Goal: Transaction & Acquisition: Purchase product/service

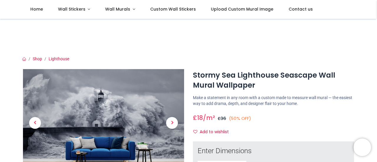
scroll to position [59, 0]
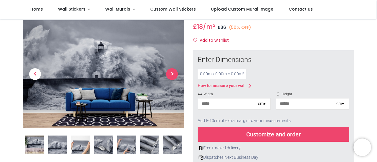
click at [171, 75] on span "Next" at bounding box center [172, 74] width 12 height 12
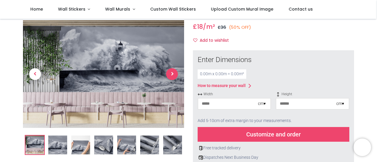
click at [171, 75] on span "Next" at bounding box center [172, 74] width 12 height 12
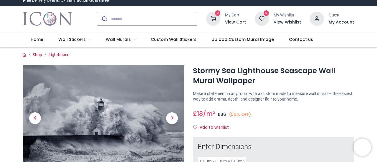
scroll to position [0, 0]
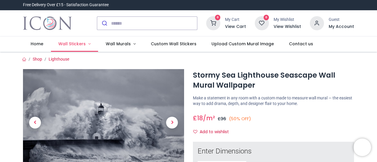
click at [87, 43] on link "Wall Stickers" at bounding box center [74, 44] width 47 height 15
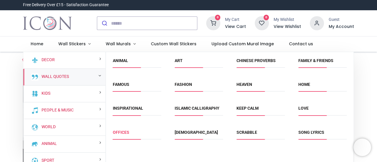
click at [121, 133] on link "Offices" at bounding box center [121, 132] width 16 height 5
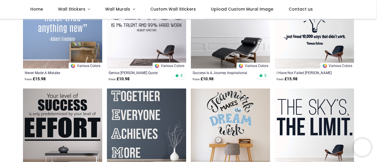
scroll to position [146, 0]
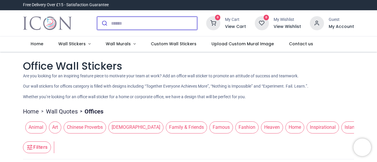
click at [117, 23] on input "search" at bounding box center [154, 23] width 86 height 13
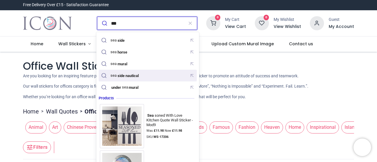
click at [123, 78] on div "sea side nautical" at bounding box center [121, 76] width 42 height 8
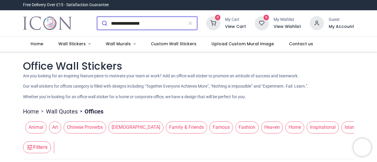
type input "**********"
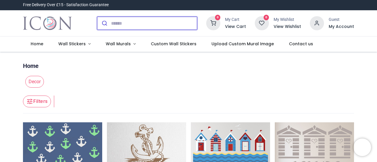
click at [128, 23] on input "search" at bounding box center [154, 23] width 86 height 13
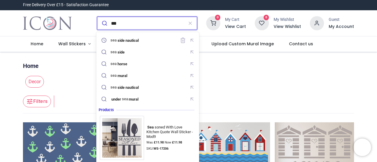
type input "***"
click at [97, 17] on button "submit" at bounding box center [104, 23] width 14 height 13
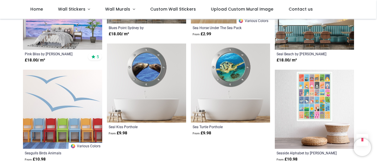
scroll to position [648, 0]
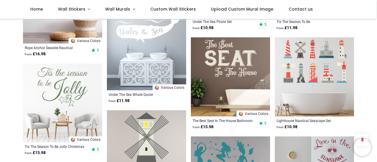
scroll to position [1178, 0]
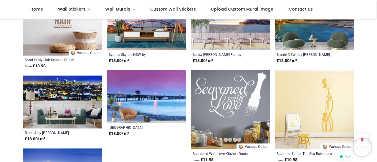
scroll to position [1885, 0]
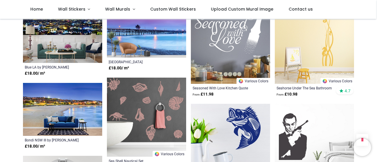
scroll to position [1944, 0]
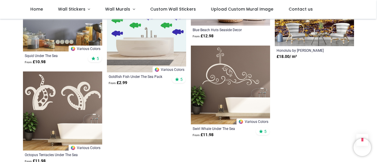
scroll to position [2651, 0]
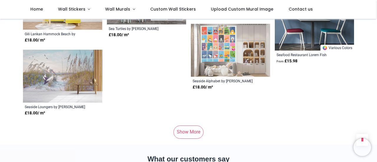
scroll to position [3181, 0]
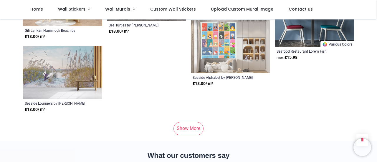
click at [193, 126] on link "Show More" at bounding box center [189, 128] width 30 height 13
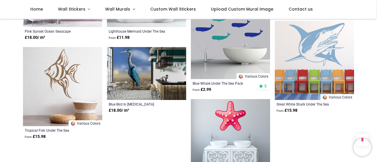
scroll to position [3888, 0]
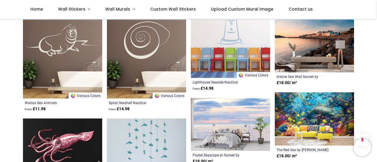
scroll to position [4301, 0]
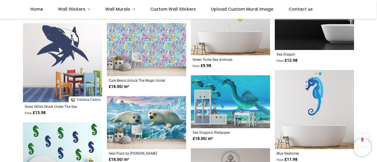
scroll to position [4536, 0]
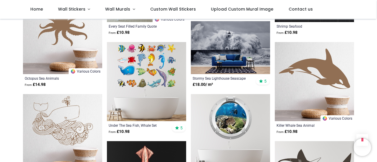
scroll to position [4772, 0]
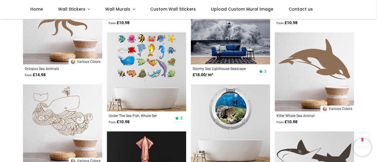
click at [223, 26] on img at bounding box center [230, 37] width 79 height 53
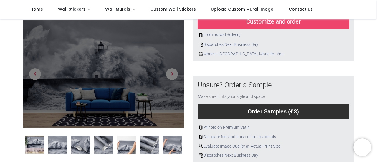
scroll to position [177, 0]
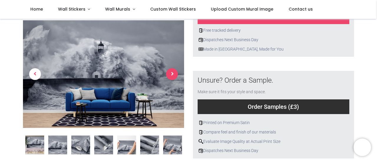
click at [173, 76] on span "Next" at bounding box center [172, 74] width 12 height 12
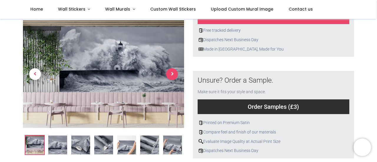
click at [172, 74] on span "Next" at bounding box center [172, 74] width 12 height 12
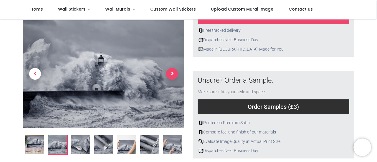
click at [172, 74] on span "Next" at bounding box center [172, 74] width 12 height 12
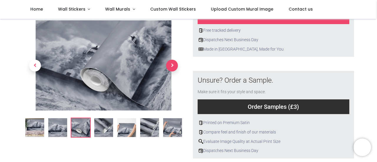
click at [171, 65] on span "Next" at bounding box center [172, 66] width 12 height 12
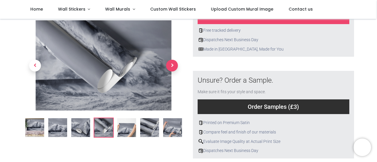
click at [170, 65] on span "Next" at bounding box center [172, 66] width 12 height 12
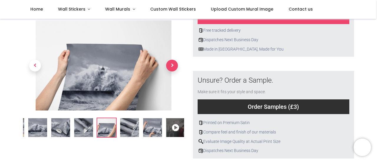
click at [170, 65] on span "Next" at bounding box center [172, 66] width 12 height 12
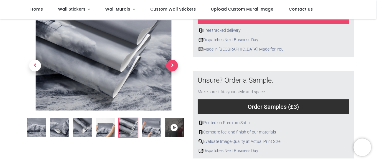
click at [170, 65] on span "Next" at bounding box center [172, 66] width 12 height 12
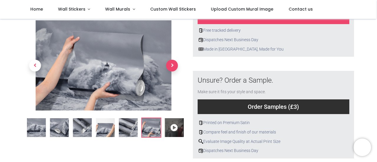
click at [170, 65] on span "Next" at bounding box center [172, 66] width 12 height 12
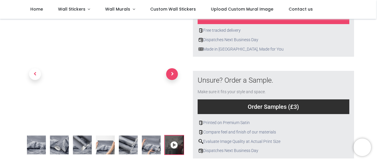
click at [171, 73] on span "Next" at bounding box center [172, 74] width 12 height 12
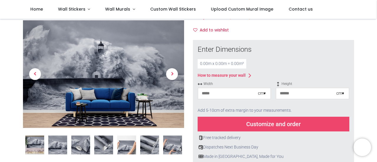
scroll to position [59, 0]
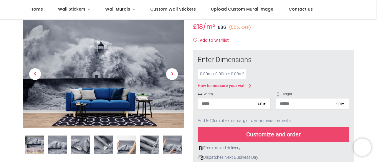
click at [263, 104] on div "cm ▾" at bounding box center [262, 104] width 8 height 6
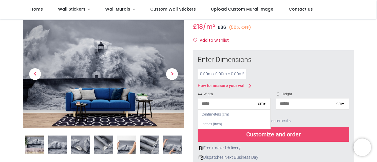
click at [263, 104] on div "cm ▾" at bounding box center [262, 104] width 8 height 6
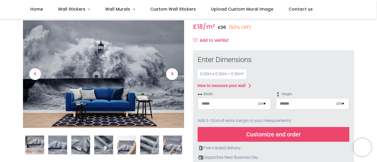
click at [225, 102] on input "number" at bounding box center [228, 104] width 60 height 11
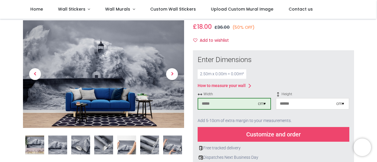
type input "***"
click at [298, 105] on input "number" at bounding box center [306, 104] width 60 height 11
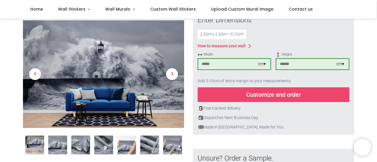
scroll to position [118, 0]
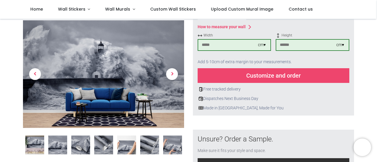
type input "***"
click at [263, 76] on div "Customize and order" at bounding box center [274, 75] width 152 height 15
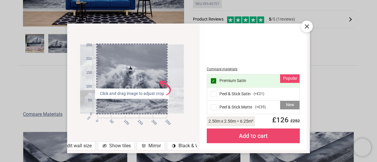
click at [213, 107] on span at bounding box center [214, 108] width 6 height 6
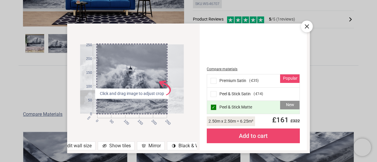
click at [119, 145] on div "Show tiles" at bounding box center [116, 146] width 37 height 9
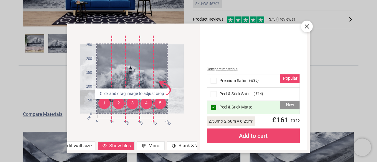
click at [150, 145] on div "Mirror" at bounding box center [151, 146] width 28 height 9
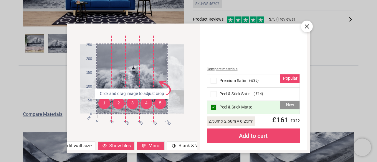
click at [87, 146] on div "Edit wall size" at bounding box center [74, 146] width 42 height 9
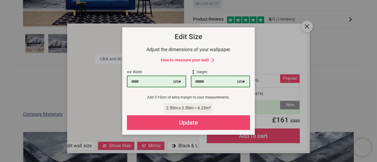
click at [196, 122] on div "Update" at bounding box center [188, 122] width 123 height 15
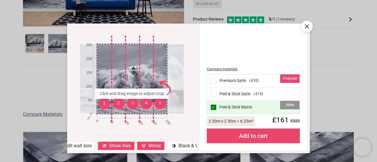
click at [120, 144] on div "Show tiles" at bounding box center [116, 146] width 37 height 9
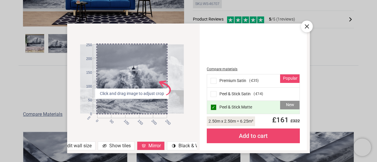
click at [121, 146] on div "Show tiles" at bounding box center [116, 146] width 37 height 9
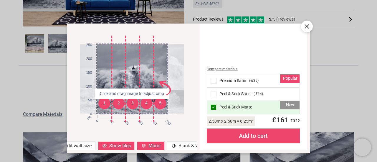
click at [311, 26] on div at bounding box center [307, 27] width 12 height 12
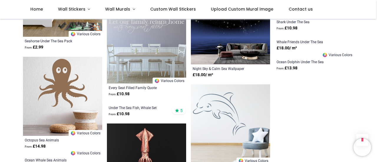
scroll to position [353, 0]
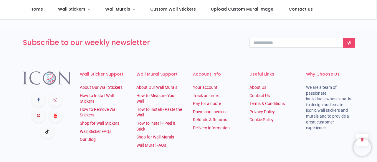
scroll to position [1434, 0]
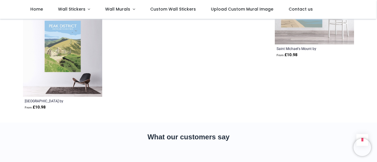
scroll to position [2141, 0]
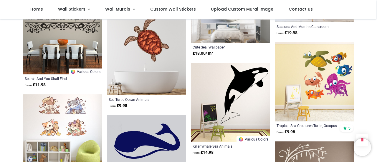
scroll to position [845, 0]
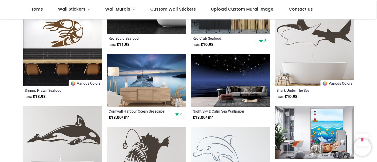
scroll to position [492, 0]
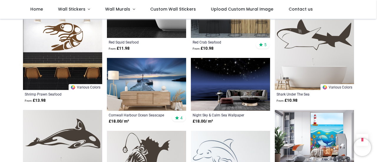
click at [154, 76] on img at bounding box center [146, 84] width 79 height 53
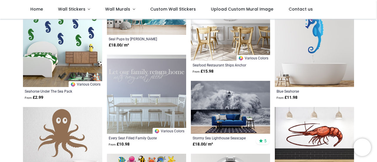
scroll to position [138, 0]
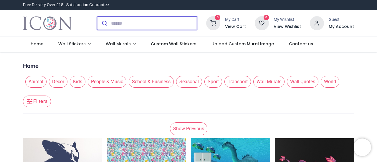
click at [124, 24] on input "search" at bounding box center [154, 23] width 86 height 13
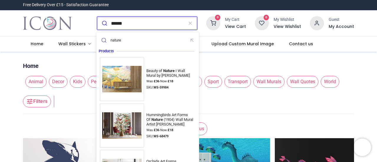
type input "******"
click at [97, 17] on button "submit" at bounding box center [104, 23] width 14 height 13
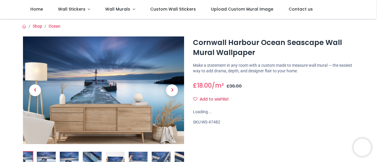
scroll to position [59, 0]
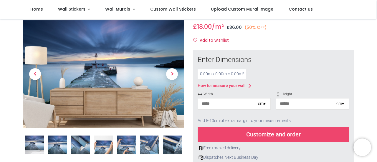
click at [219, 104] on input "number" at bounding box center [228, 104] width 60 height 11
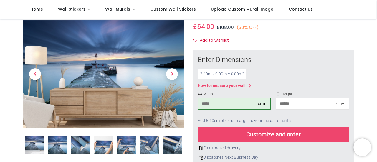
type input "***"
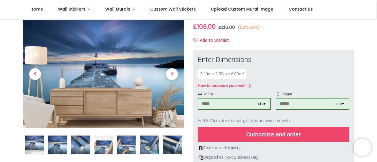
type input "***"
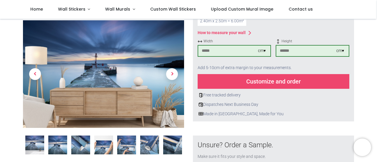
scroll to position [90, 0]
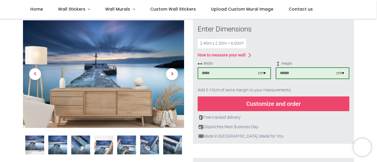
click at [269, 105] on div "Customize and order" at bounding box center [274, 104] width 152 height 15
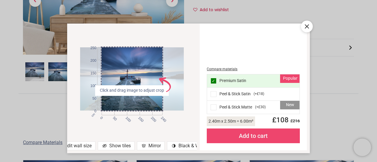
click at [212, 105] on span at bounding box center [214, 108] width 6 height 6
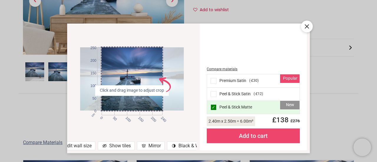
click at [123, 144] on div "Show tiles" at bounding box center [116, 146] width 37 height 9
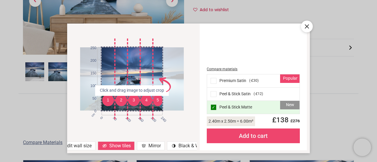
click at [123, 144] on div "Show tiles" at bounding box center [116, 146] width 37 height 9
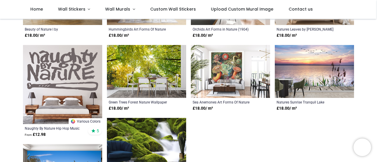
scroll to position [177, 0]
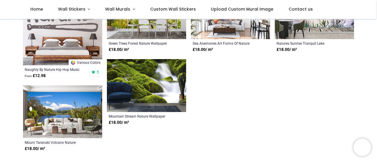
click at [132, 78] on img at bounding box center [146, 85] width 79 height 53
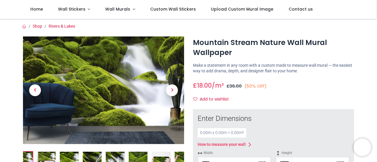
scroll to position [59, 0]
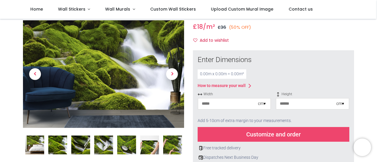
click at [37, 143] on img at bounding box center [34, 145] width 19 height 19
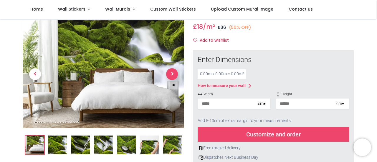
click at [174, 72] on span "Next" at bounding box center [172, 74] width 12 height 12
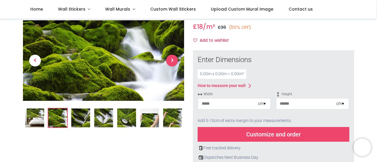
click at [168, 58] on span "Next" at bounding box center [172, 61] width 12 height 12
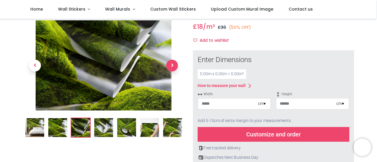
click at [171, 67] on span "Next" at bounding box center [172, 66] width 12 height 12
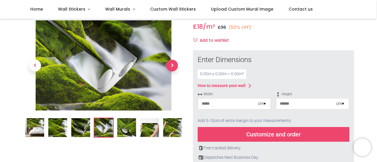
click at [171, 67] on span "Next" at bounding box center [172, 66] width 12 height 12
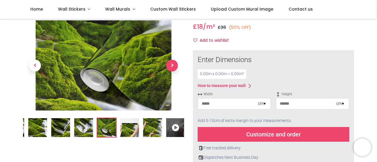
click at [171, 67] on span "Next" at bounding box center [172, 66] width 12 height 12
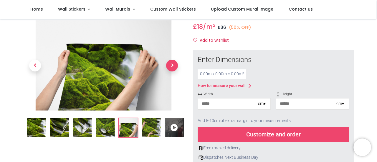
click at [171, 67] on span "Next" at bounding box center [172, 66] width 12 height 12
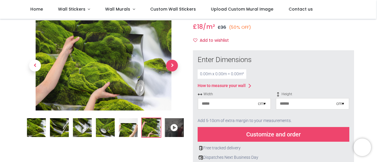
click at [171, 67] on span "Next" at bounding box center [172, 66] width 12 height 12
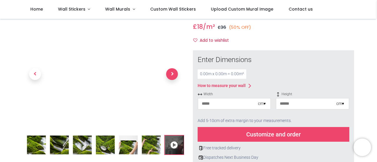
click at [172, 73] on span "Next" at bounding box center [172, 74] width 12 height 12
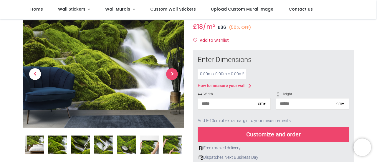
click at [172, 73] on span "Next" at bounding box center [172, 74] width 12 height 12
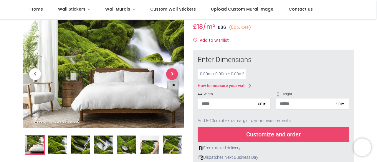
click at [172, 73] on span "Next" at bounding box center [172, 74] width 12 height 12
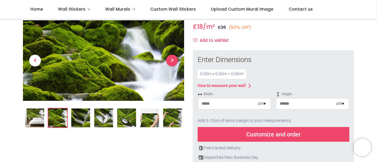
click at [172, 73] on link at bounding box center [172, 60] width 24 height 57
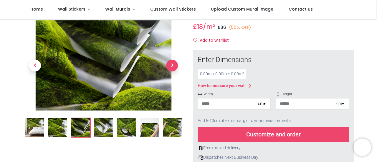
click at [172, 73] on link at bounding box center [172, 65] width 24 height 63
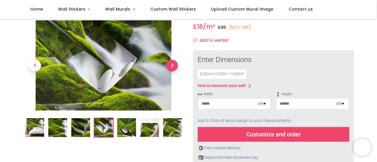
click at [172, 73] on link at bounding box center [172, 65] width 24 height 63
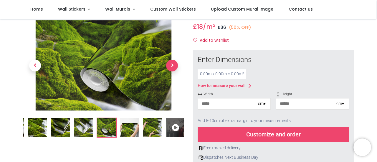
click at [172, 67] on span "Next" at bounding box center [172, 66] width 12 height 12
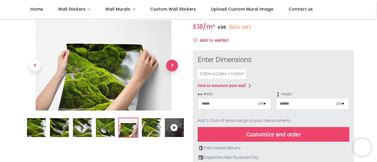
click at [171, 67] on span "Next" at bounding box center [172, 66] width 12 height 12
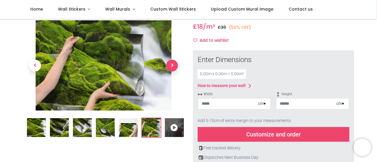
click at [171, 67] on span "Next" at bounding box center [172, 66] width 12 height 12
